Goal: Information Seeking & Learning: Learn about a topic

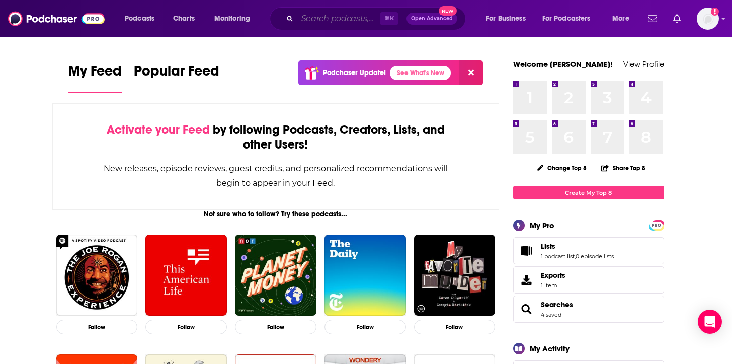
click at [335, 15] on input "Search podcasts, credits, & more..." at bounding box center [338, 19] width 82 height 16
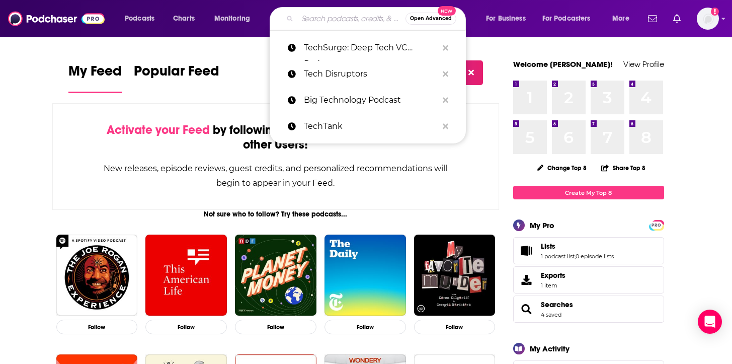
paste input "THE LEAD AT THE TOP OF YOUR GAME PODCAST"
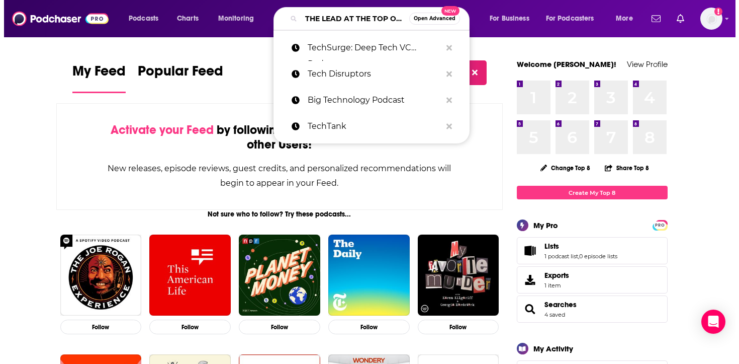
scroll to position [0, 102]
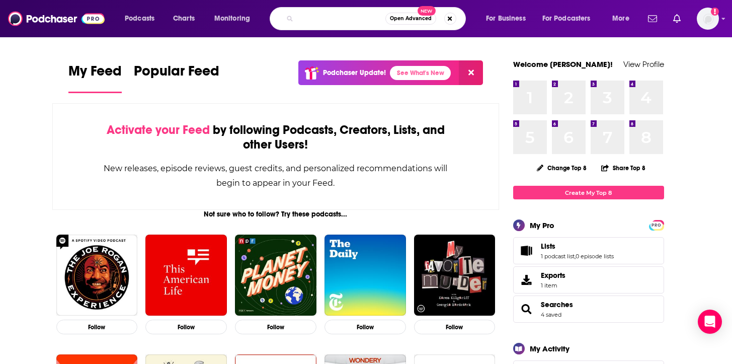
type input "THE LEAD AT THE TOP OF YOUR GAME PODCAST"
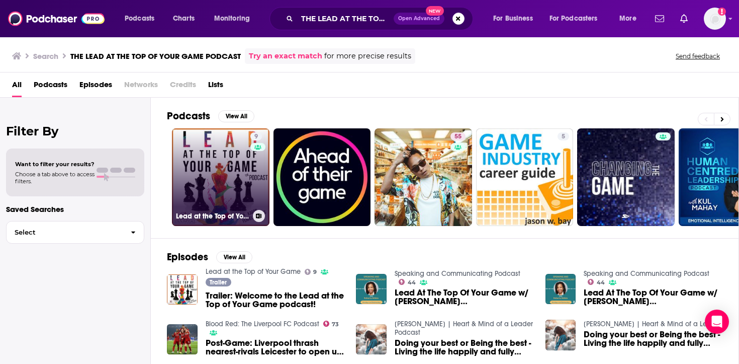
click at [215, 188] on link "9 Lead at the Top of Your Game" at bounding box center [221, 177] width 98 height 98
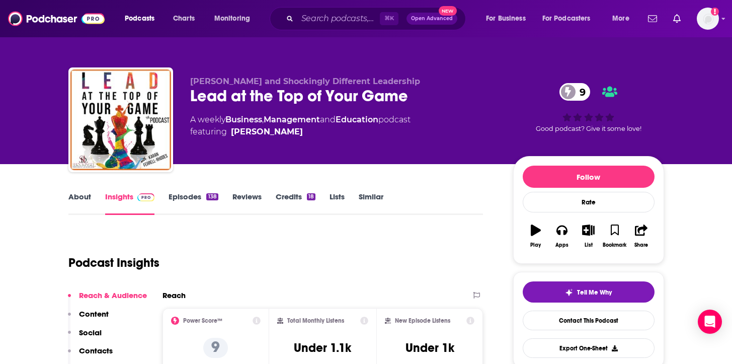
scroll to position [127, 0]
